Goal: Information Seeking & Learning: Learn about a topic

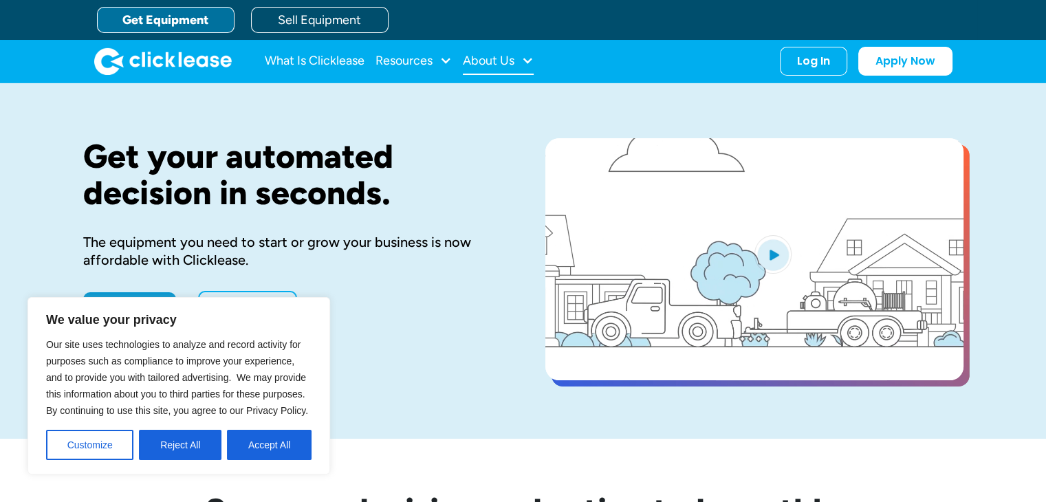
click at [509, 61] on div "About Us" at bounding box center [489, 61] width 52 height 0
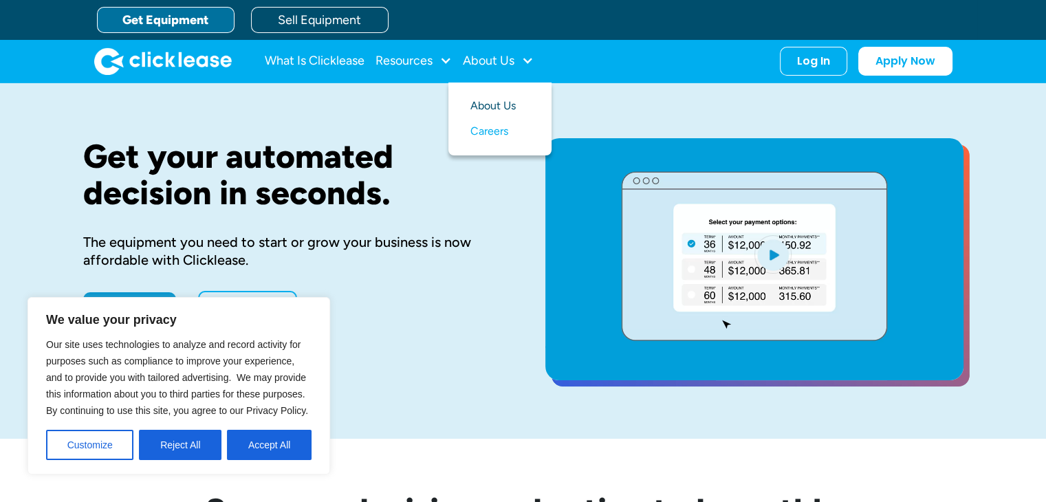
click at [492, 111] on link "About Us" at bounding box center [499, 106] width 59 height 25
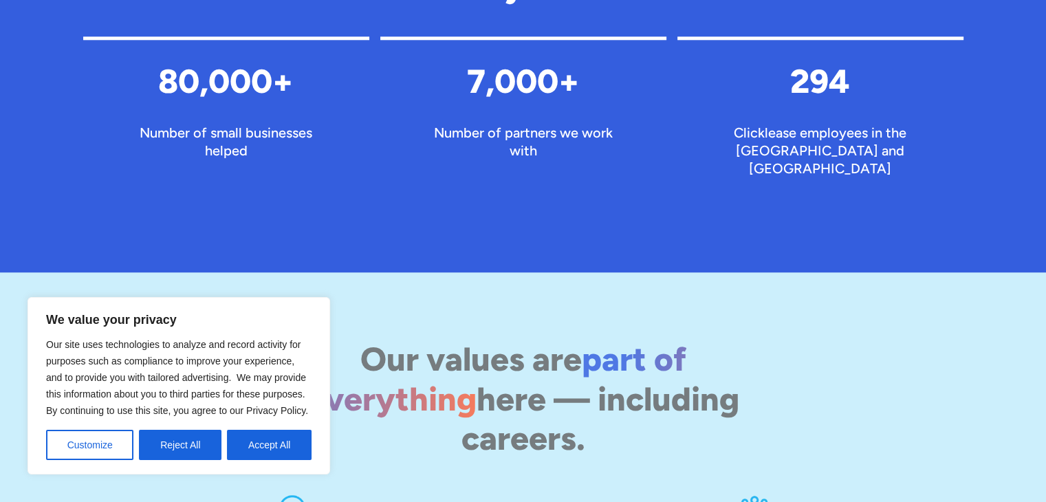
scroll to position [1504, 0]
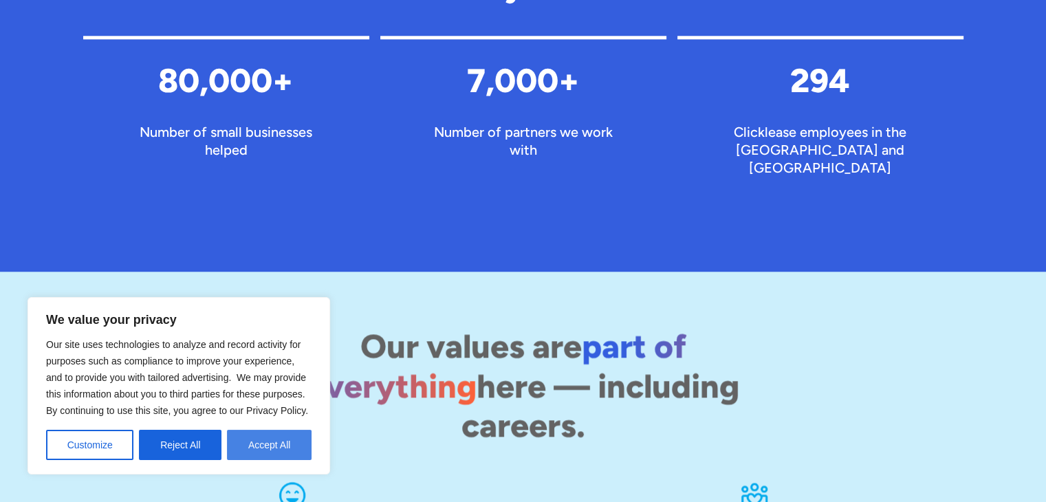
click at [275, 448] on button "Accept All" at bounding box center [269, 445] width 85 height 30
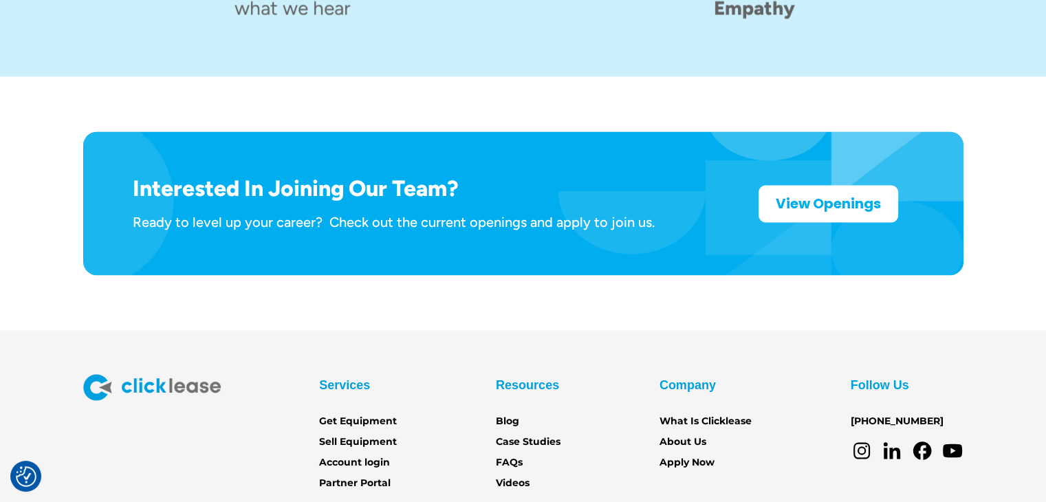
scroll to position [2262, 0]
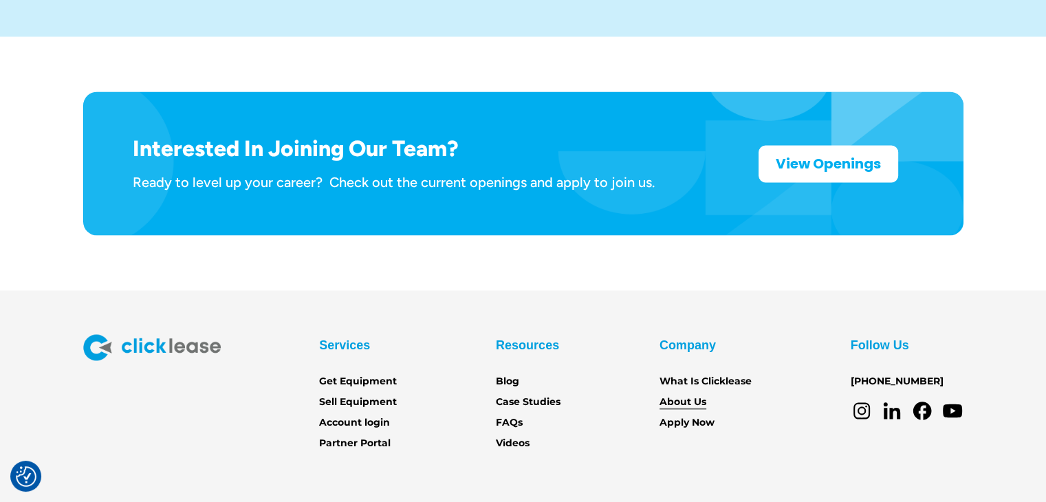
click at [690, 394] on link "About Us" at bounding box center [682, 401] width 47 height 15
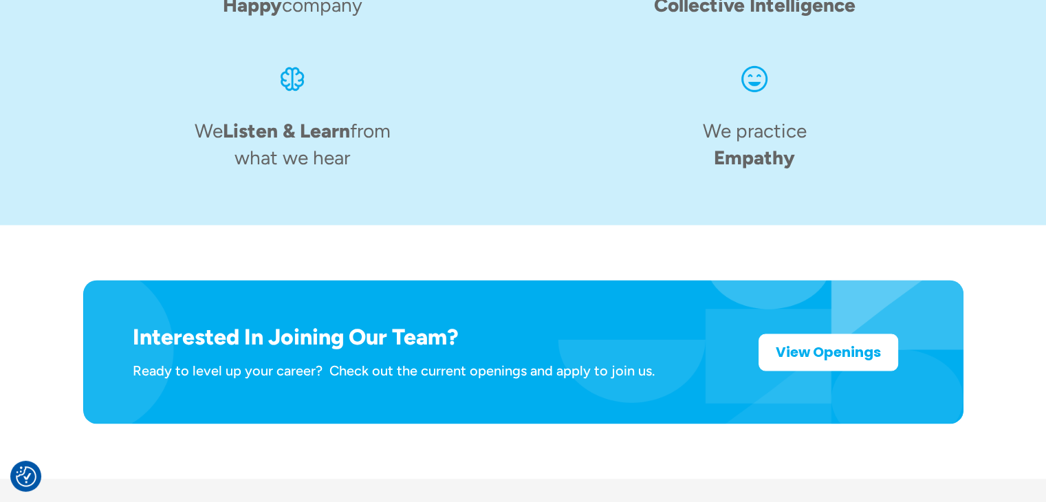
scroll to position [2262, 0]
